Goal: Task Accomplishment & Management: Manage account settings

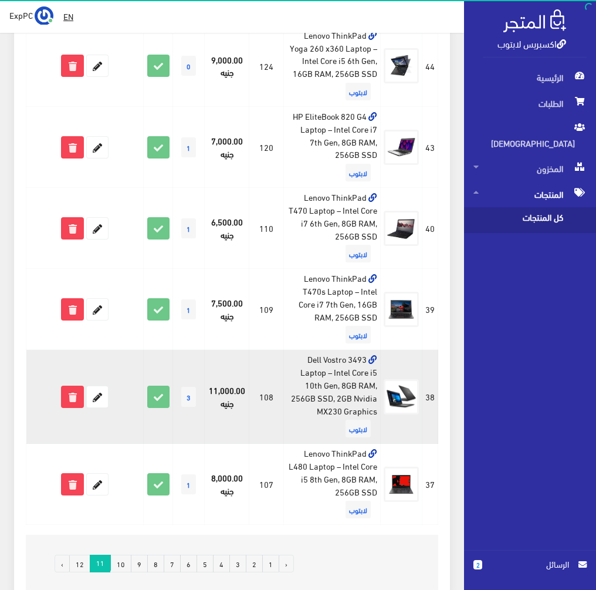
scroll to position [1547, 0]
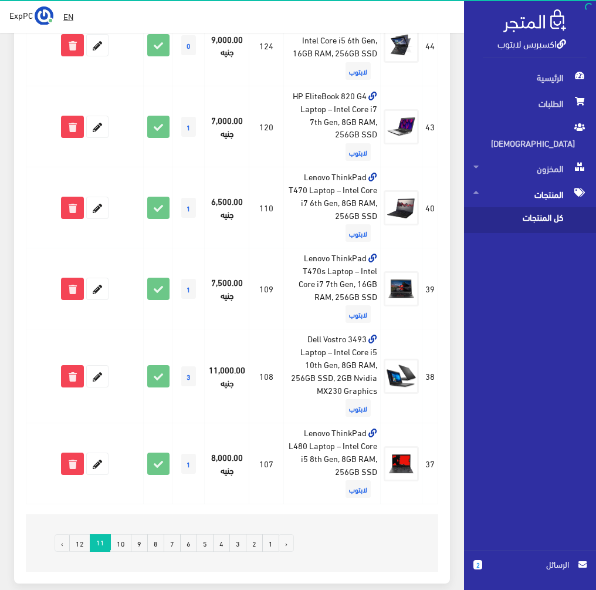
click at [86, 546] on link "12" at bounding box center [79, 543] width 21 height 18
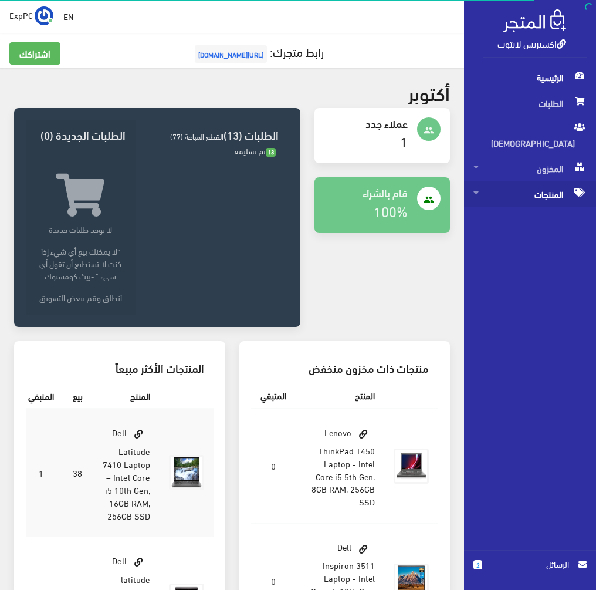
click at [550, 181] on span "المنتجات" at bounding box center [530, 194] width 113 height 26
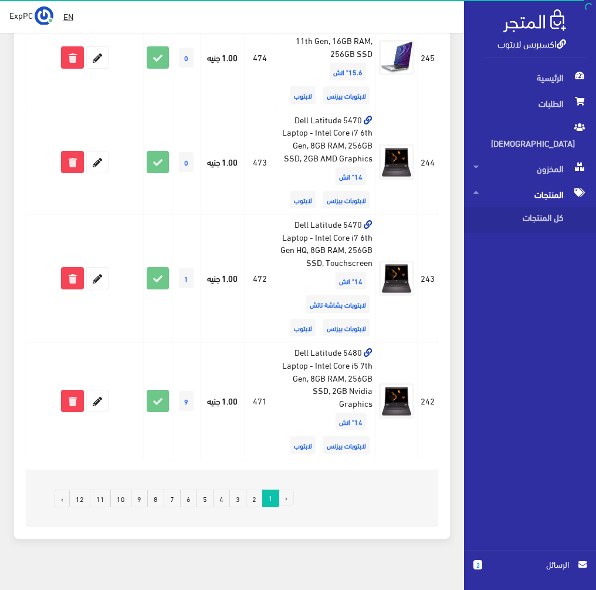
scroll to position [2005, 0]
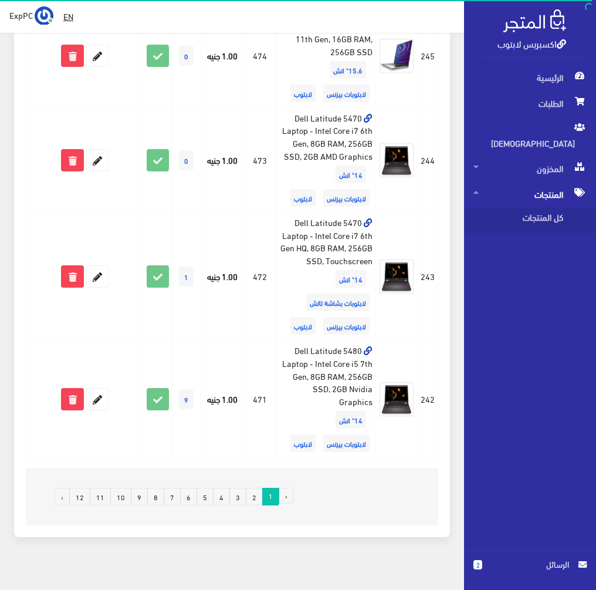
click at [85, 488] on link "12" at bounding box center [79, 497] width 21 height 18
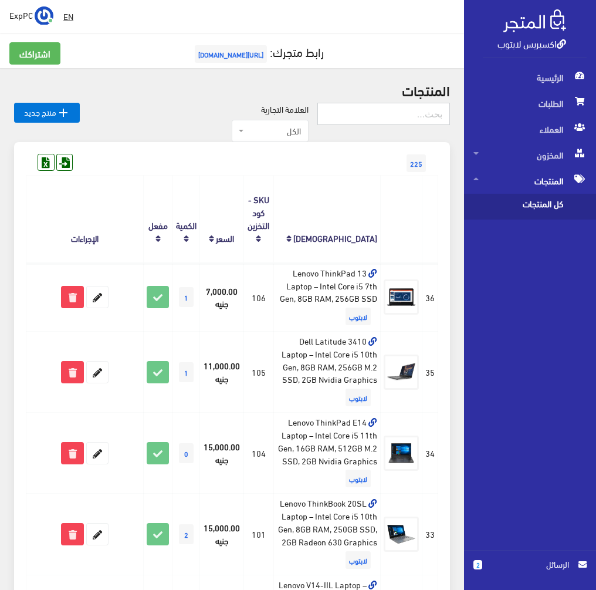
click at [381, 107] on input "text" at bounding box center [384, 114] width 133 height 22
type input "351"
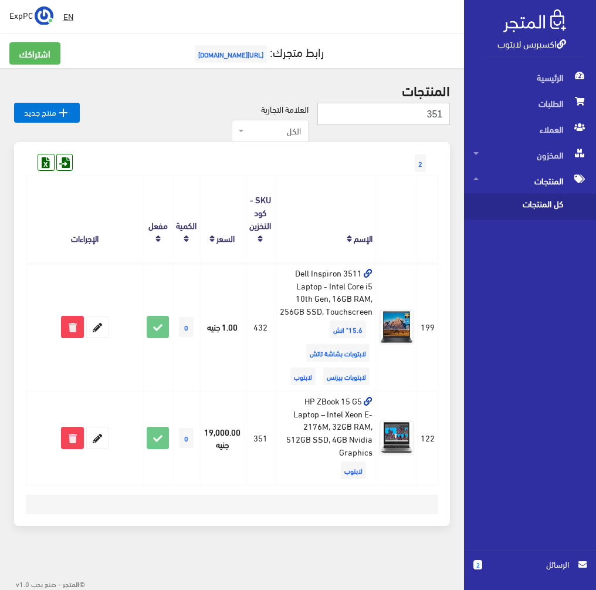
click at [392, 115] on input "351" at bounding box center [384, 114] width 133 height 22
type input "379"
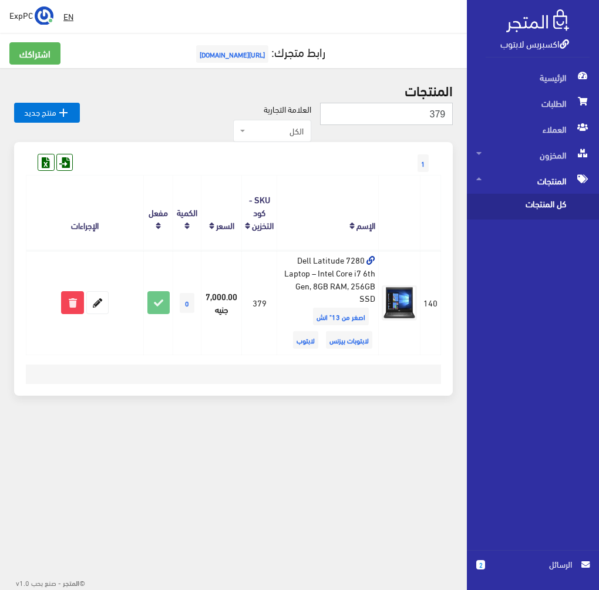
click at [393, 116] on input "379" at bounding box center [386, 114] width 133 height 22
type input "108"
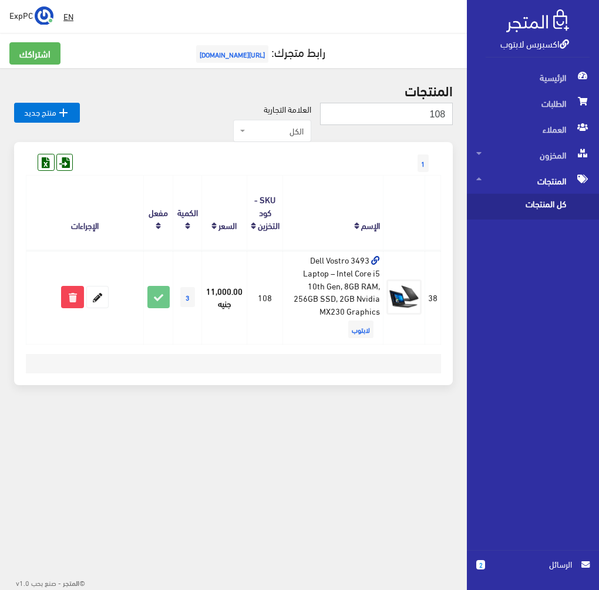
click at [417, 121] on input "108" at bounding box center [386, 114] width 133 height 22
type input "5490"
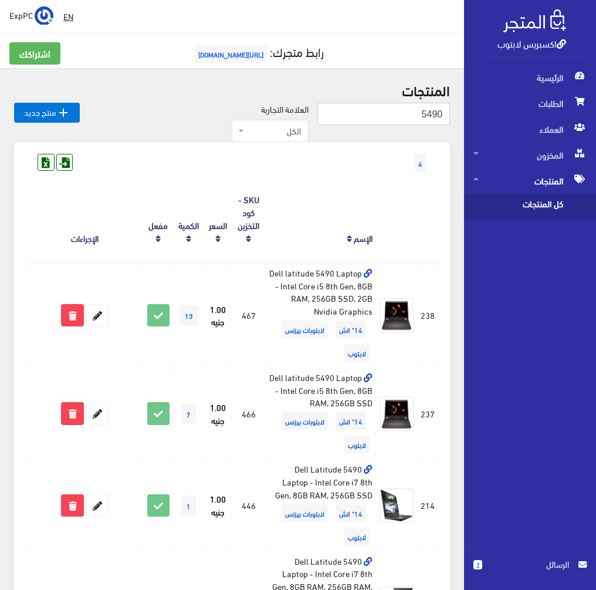
click at [409, 110] on input "5490" at bounding box center [384, 114] width 133 height 22
type input "393"
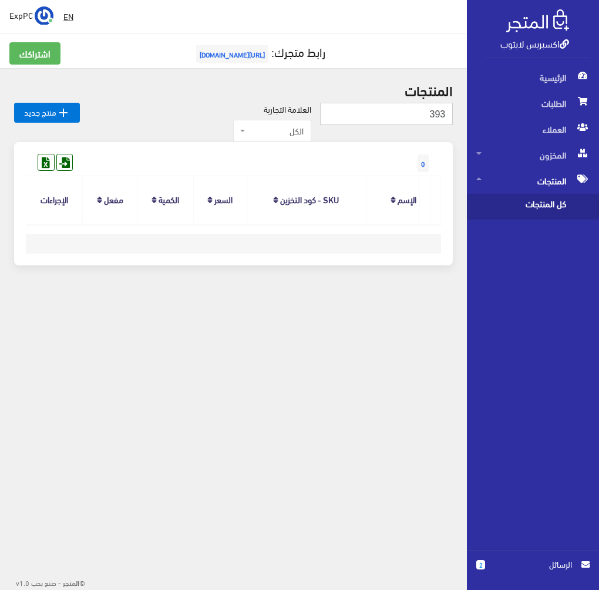
click at [368, 108] on input "393" at bounding box center [386, 114] width 133 height 22
type input "7740"
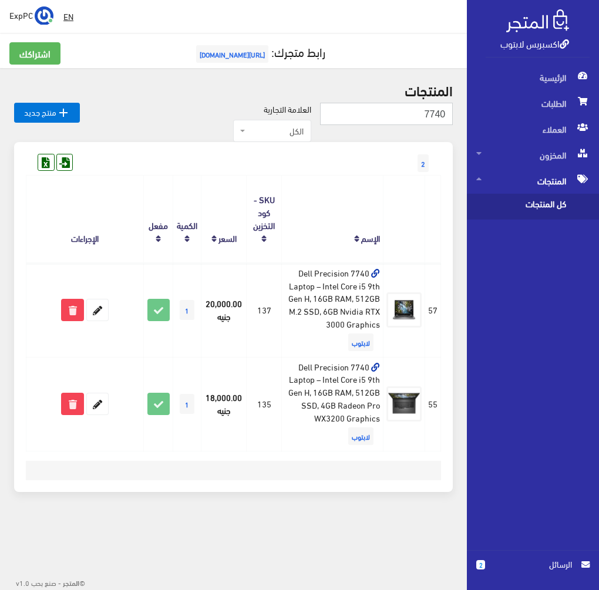
click at [415, 122] on input "7740" at bounding box center [386, 114] width 133 height 22
click at [413, 121] on input "7740" at bounding box center [386, 114] width 133 height 22
click at [413, 119] on input "7740" at bounding box center [386, 114] width 133 height 22
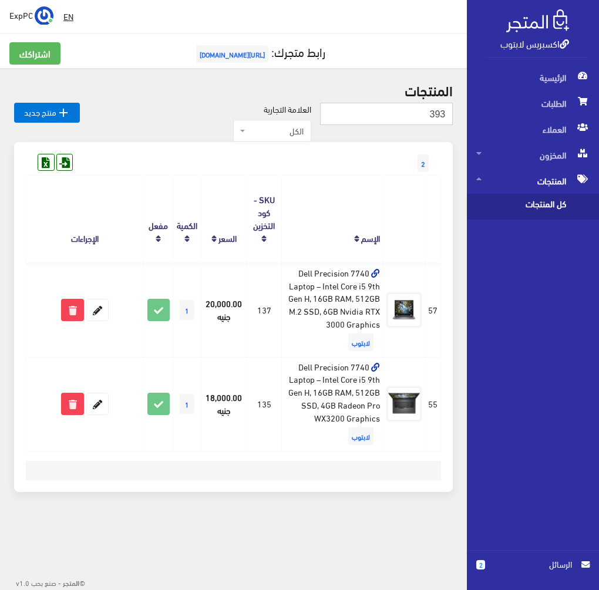
type input "393"
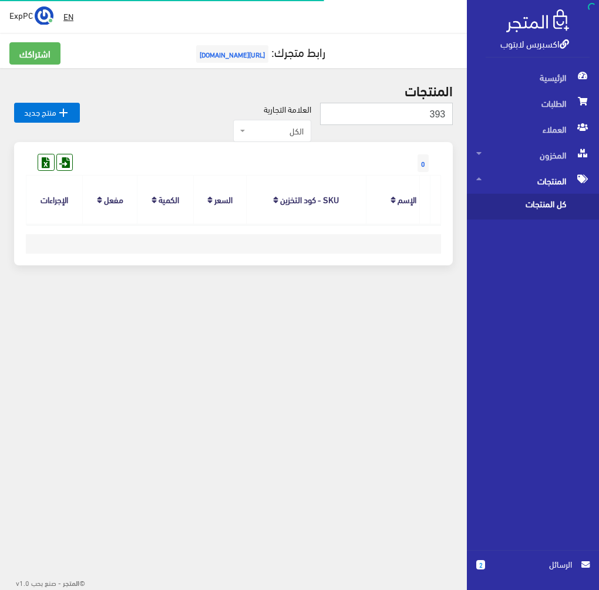
click at [350, 120] on input "393" at bounding box center [386, 114] width 133 height 22
type input "7740"
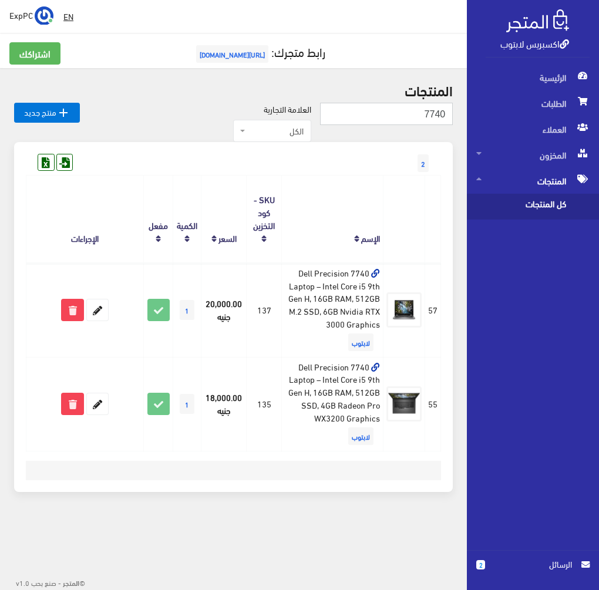
click at [403, 114] on input "7740" at bounding box center [386, 114] width 133 height 22
type input "479"
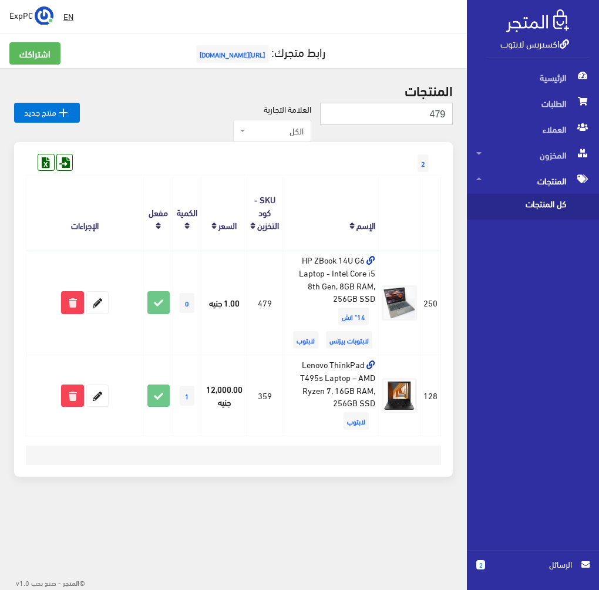
click at [355, 114] on input "479" at bounding box center [386, 114] width 133 height 22
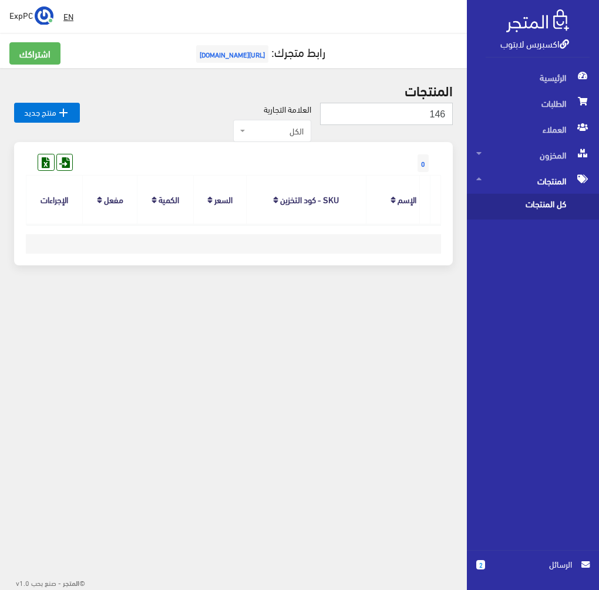
click at [412, 111] on input "146" at bounding box center [386, 114] width 133 height 22
type input "361"
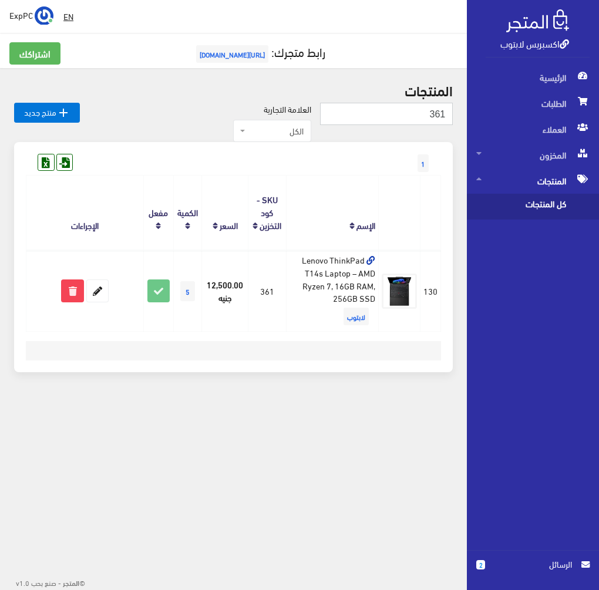
click at [377, 108] on input "361" at bounding box center [386, 114] width 133 height 22
type input "359"
click at [422, 119] on input "359" at bounding box center [386, 114] width 133 height 22
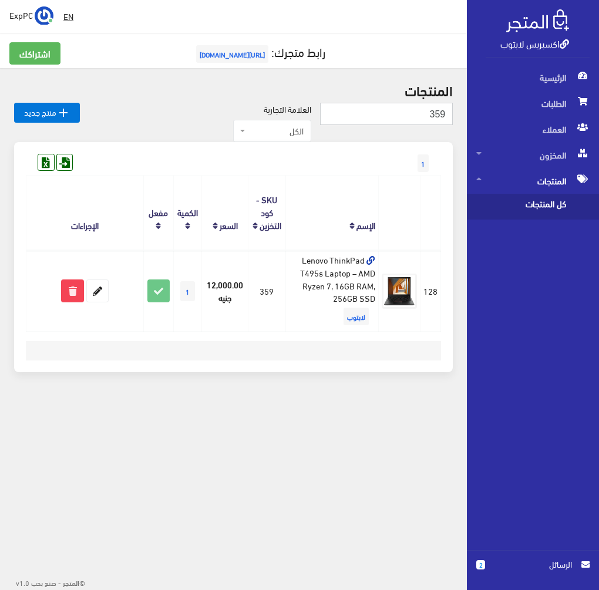
click at [422, 119] on input "359" at bounding box center [386, 114] width 133 height 22
type input "431"
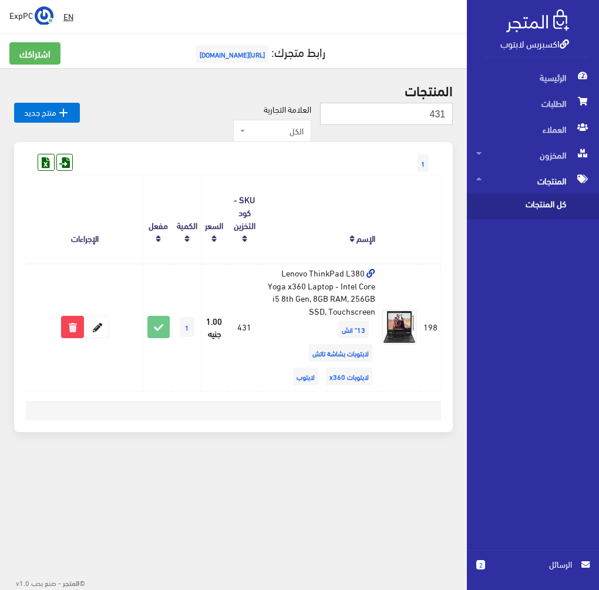
click at [415, 109] on input "431" at bounding box center [386, 114] width 133 height 22
type input "196"
click at [394, 110] on input "196" at bounding box center [386, 114] width 133 height 22
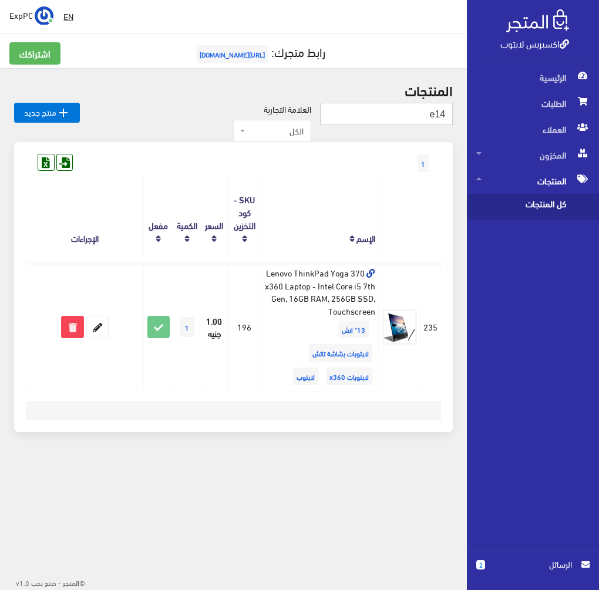
type input "e14"
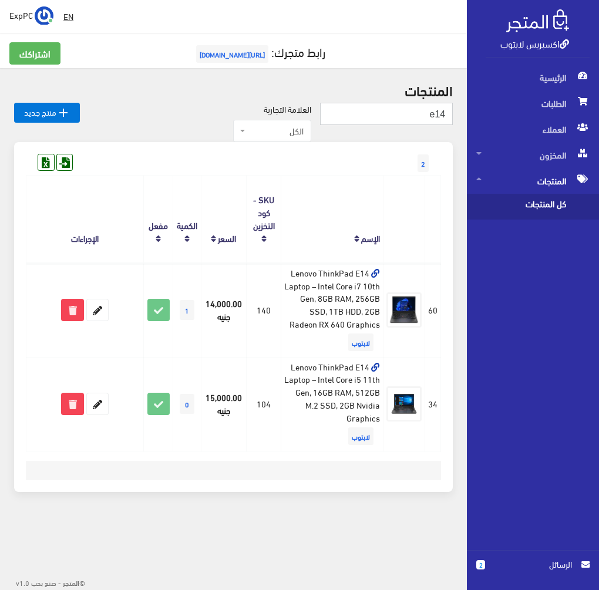
click at [427, 112] on input "e14" at bounding box center [386, 114] width 133 height 22
type input "111"
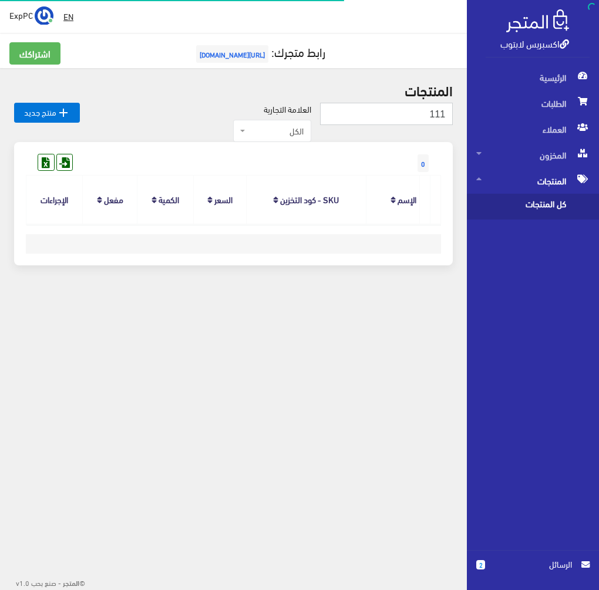
click at [415, 112] on input "111" at bounding box center [386, 114] width 133 height 22
type input "14 g2"
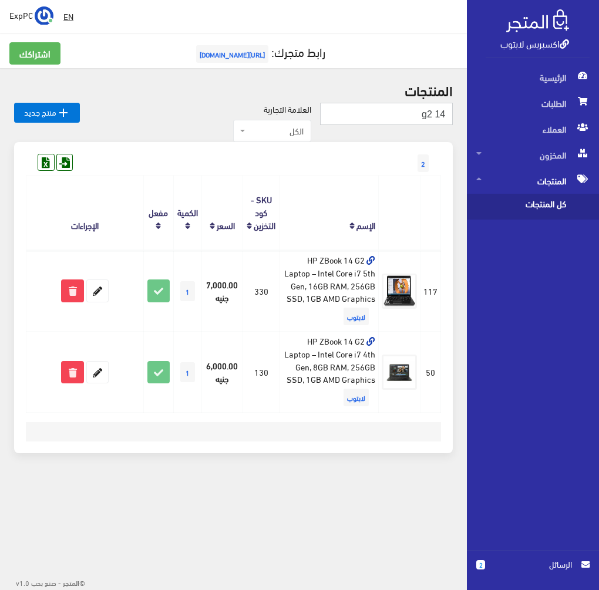
click at [443, 107] on input "14 g2" at bounding box center [386, 114] width 133 height 22
type input "456"
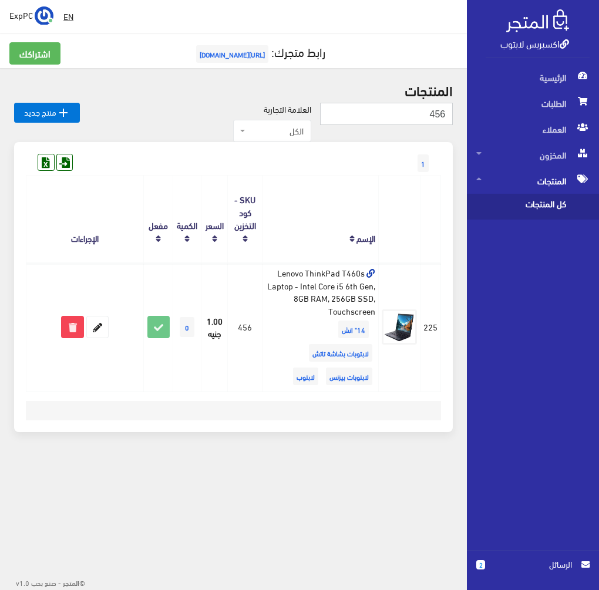
click at [434, 112] on input "456" at bounding box center [386, 114] width 133 height 22
type input "434"
click at [387, 114] on input "434" at bounding box center [386, 114] width 133 height 22
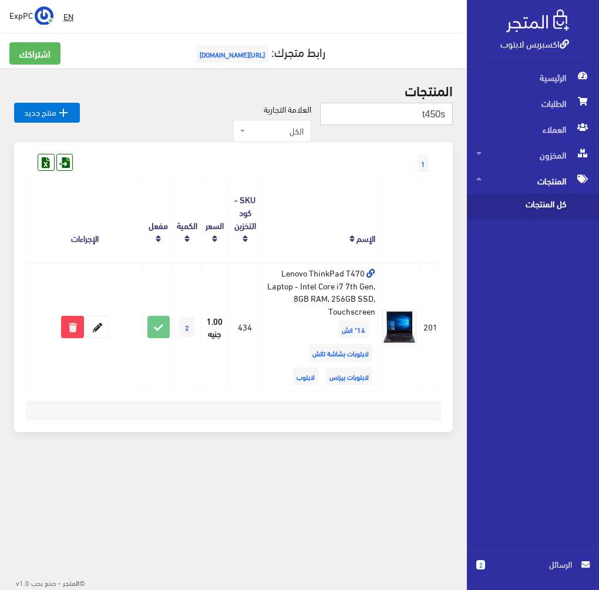
type input "t450s"
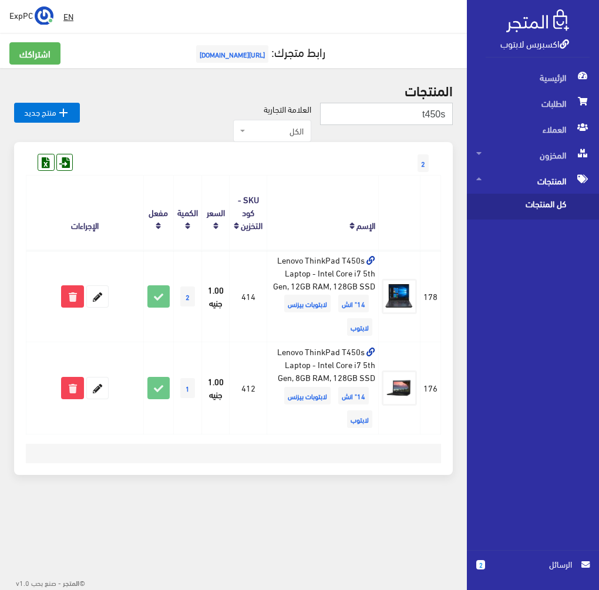
click at [431, 113] on input "t450s" at bounding box center [386, 114] width 133 height 22
type input "263"
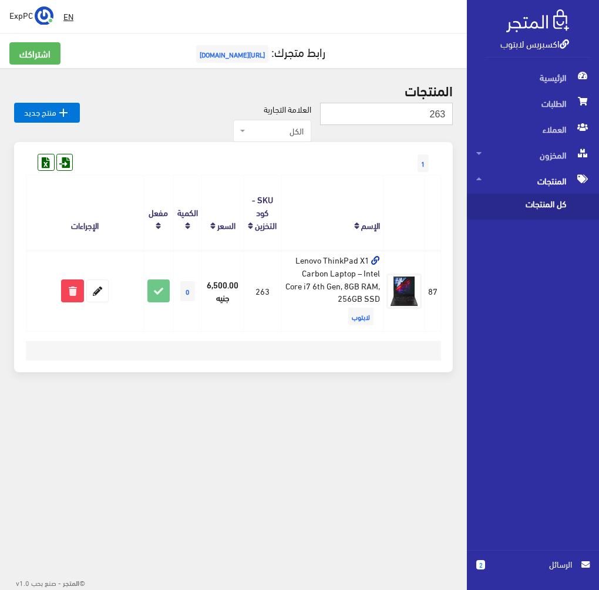
click at [423, 109] on input "263" at bounding box center [386, 114] width 133 height 22
type input "391"
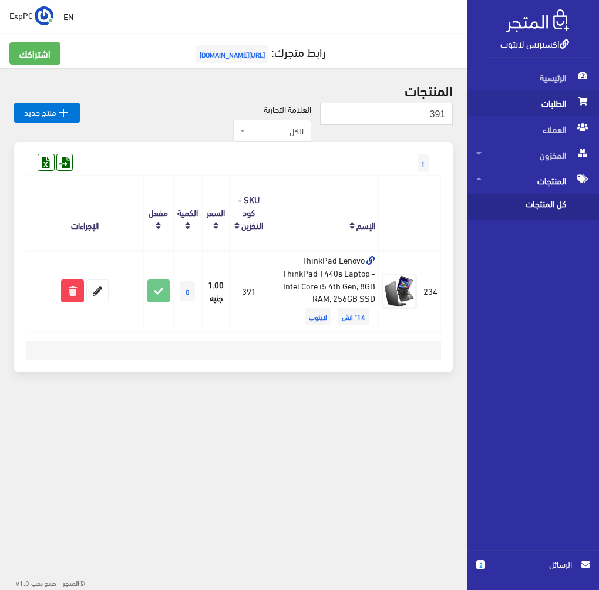
click at [527, 102] on span "الطلبات" at bounding box center [532, 103] width 113 height 26
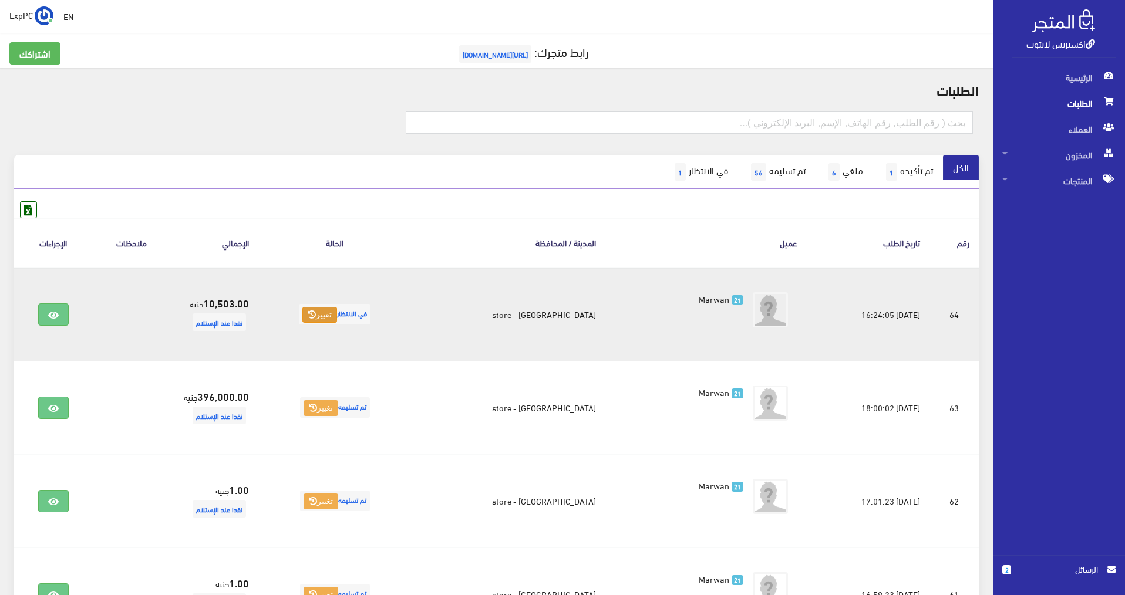
click at [337, 317] on button "تغيير" at bounding box center [319, 315] width 35 height 16
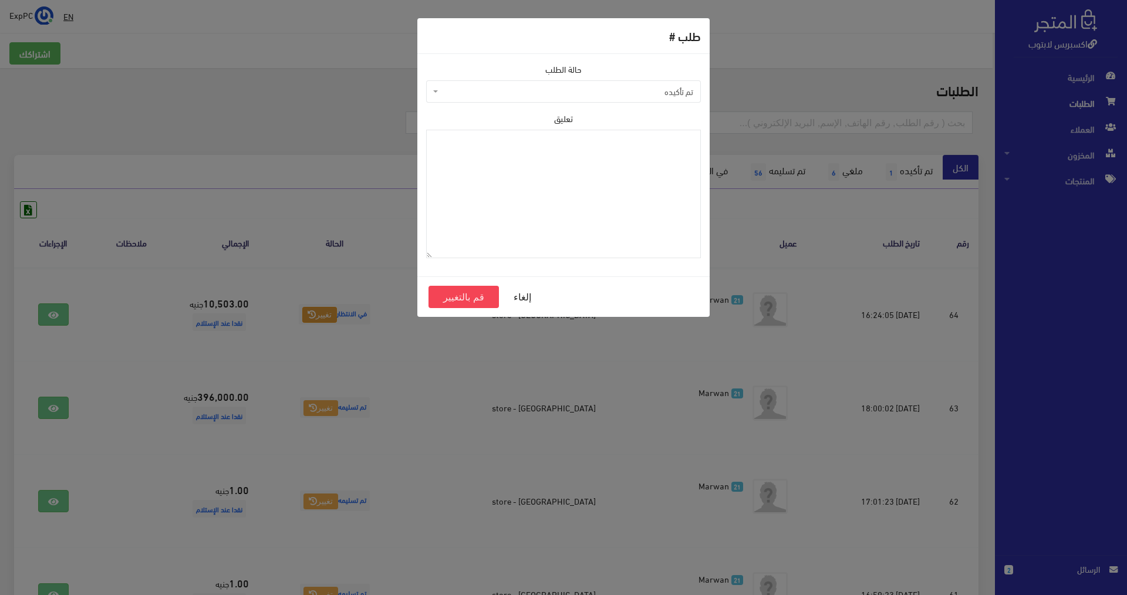
click at [598, 94] on span "تم تأكيده" at bounding box center [567, 92] width 252 height 12
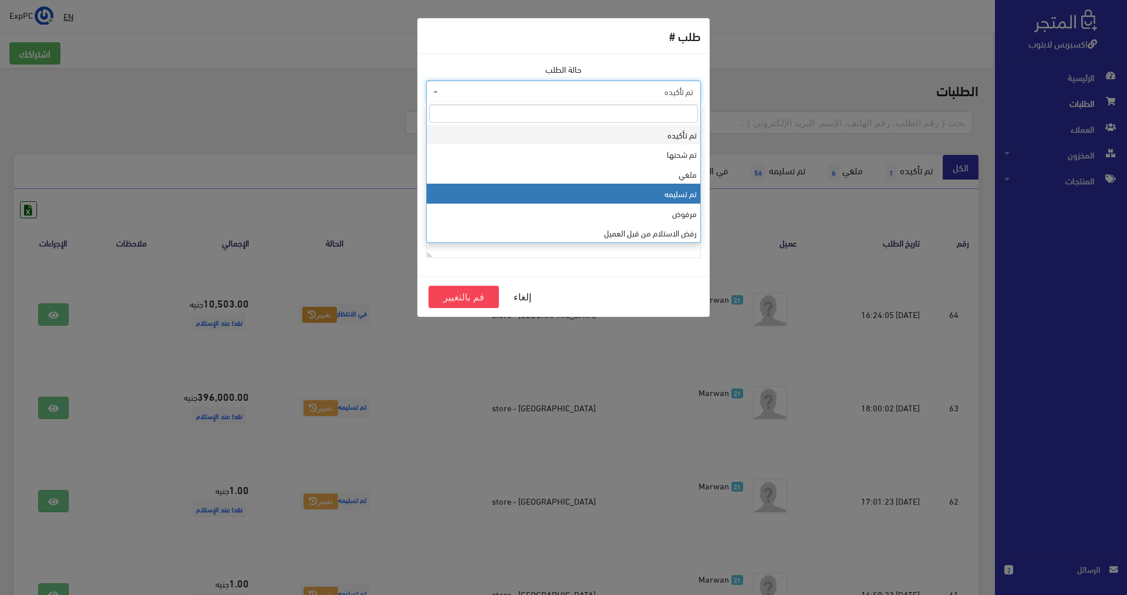
select select "4"
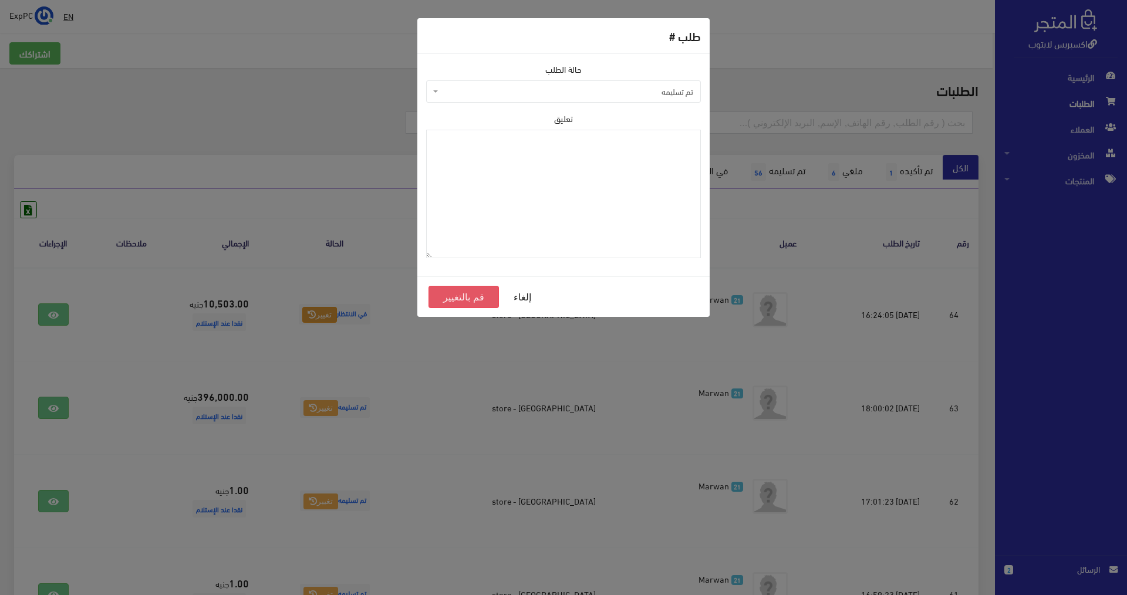
click at [457, 302] on button "قم بالتغيير" at bounding box center [464, 297] width 70 height 22
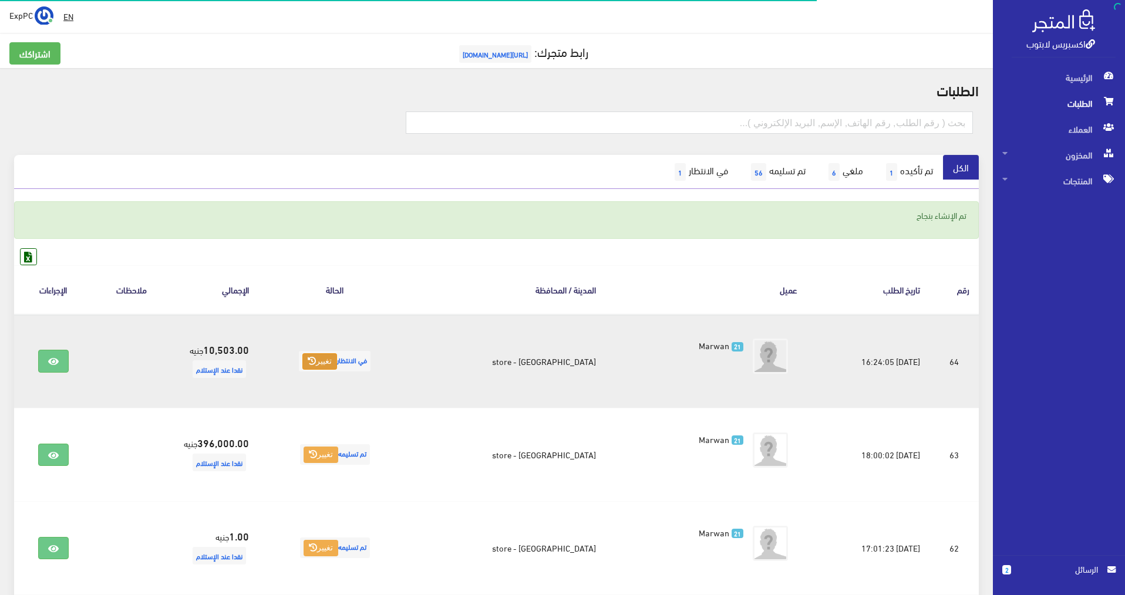
click at [337, 364] on button "تغيير" at bounding box center [319, 361] width 35 height 16
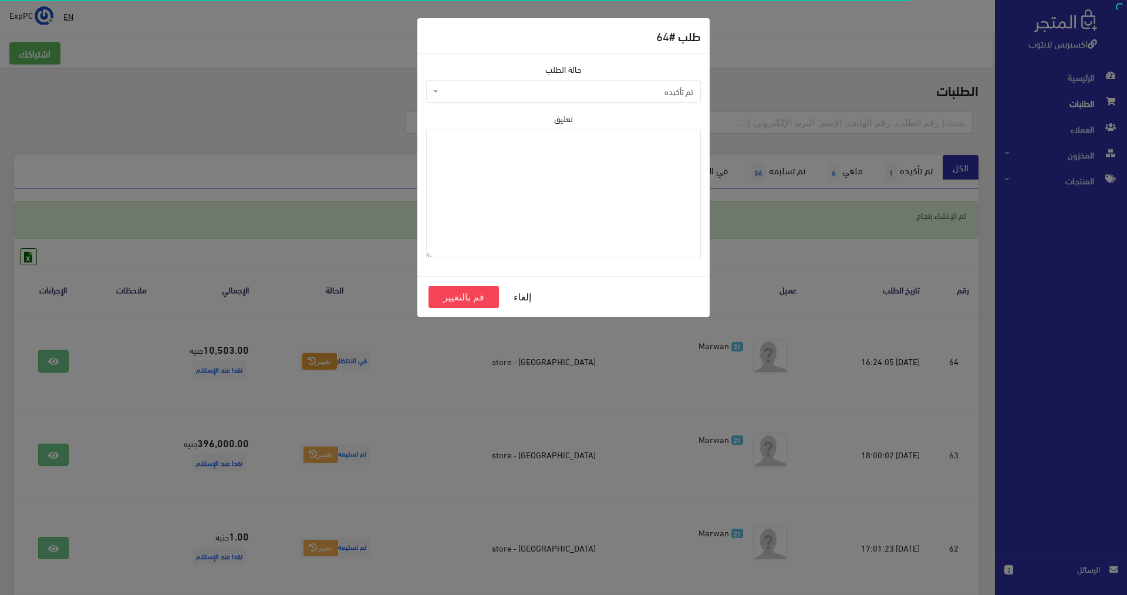
click at [596, 87] on span "تم تأكيده" at bounding box center [567, 92] width 252 height 12
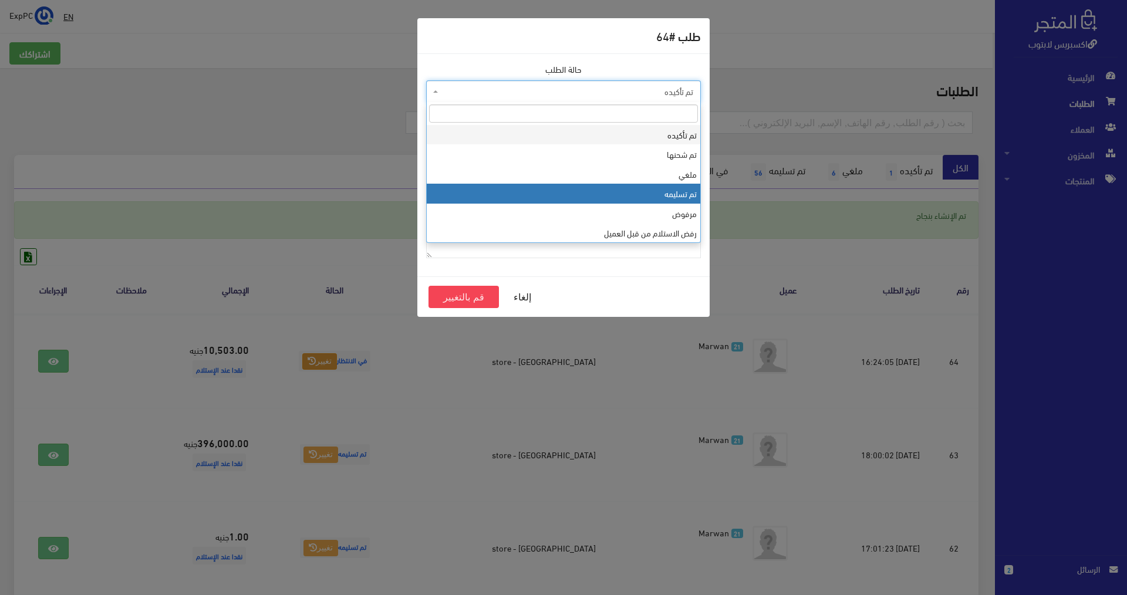
select select "4"
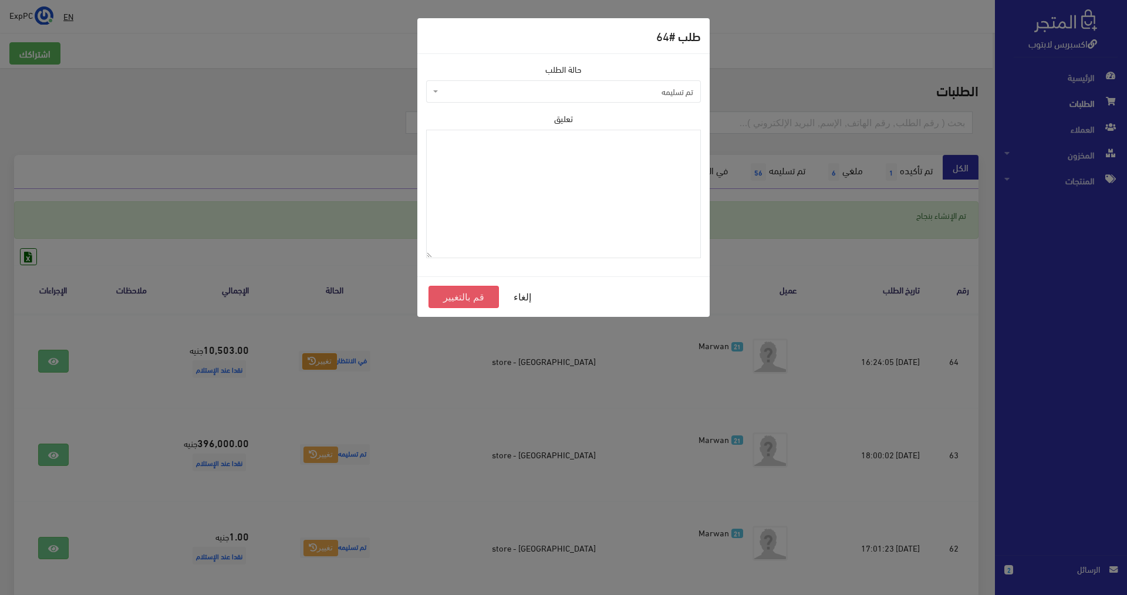
click at [481, 289] on button "قم بالتغيير" at bounding box center [464, 297] width 70 height 22
